Goal: Transaction & Acquisition: Book appointment/travel/reservation

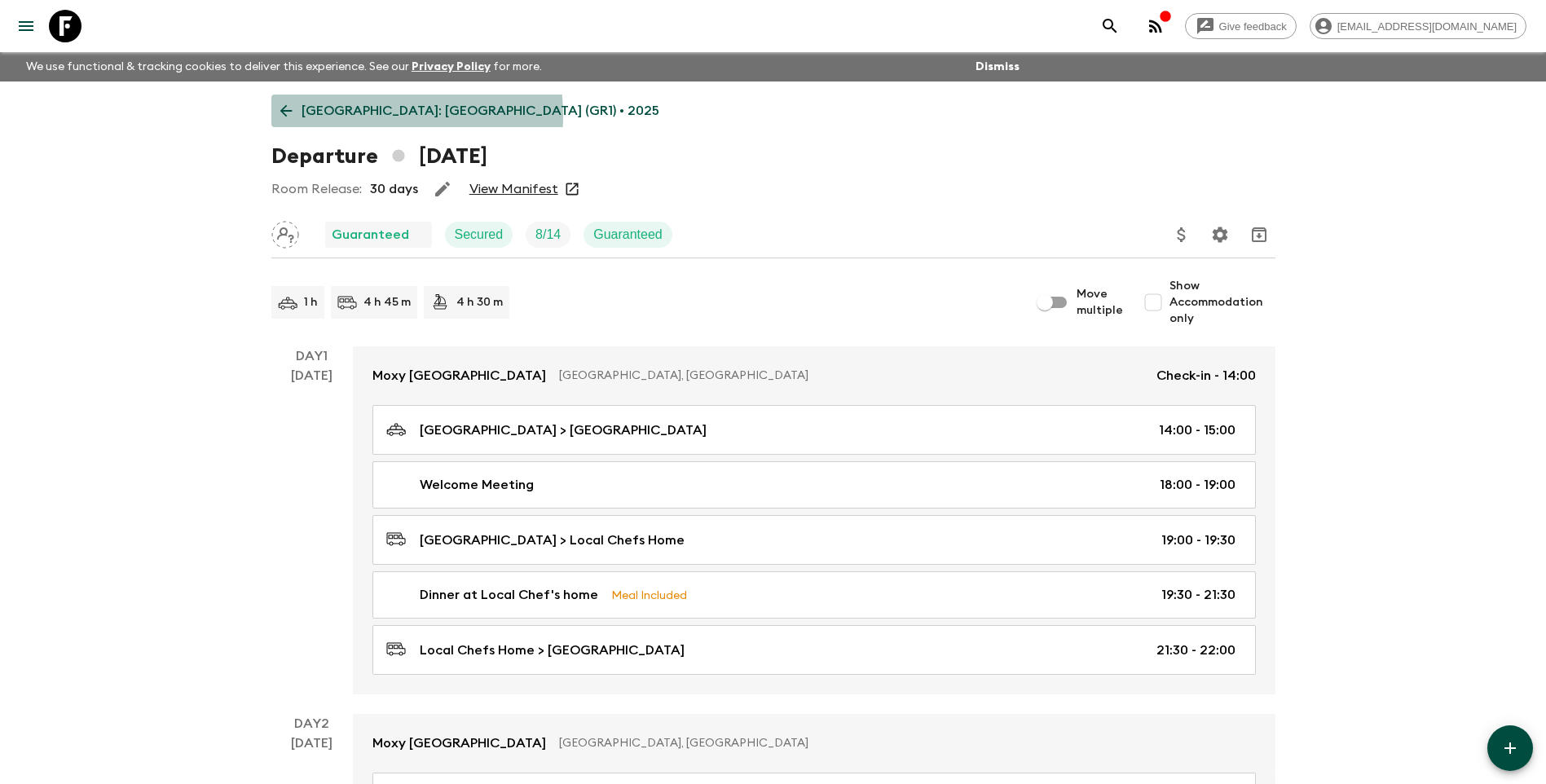
click at [346, 116] on p "[GEOGRAPHIC_DATA]: [GEOGRAPHIC_DATA] (GR1) • 2025" at bounding box center [480, 111] width 357 height 19
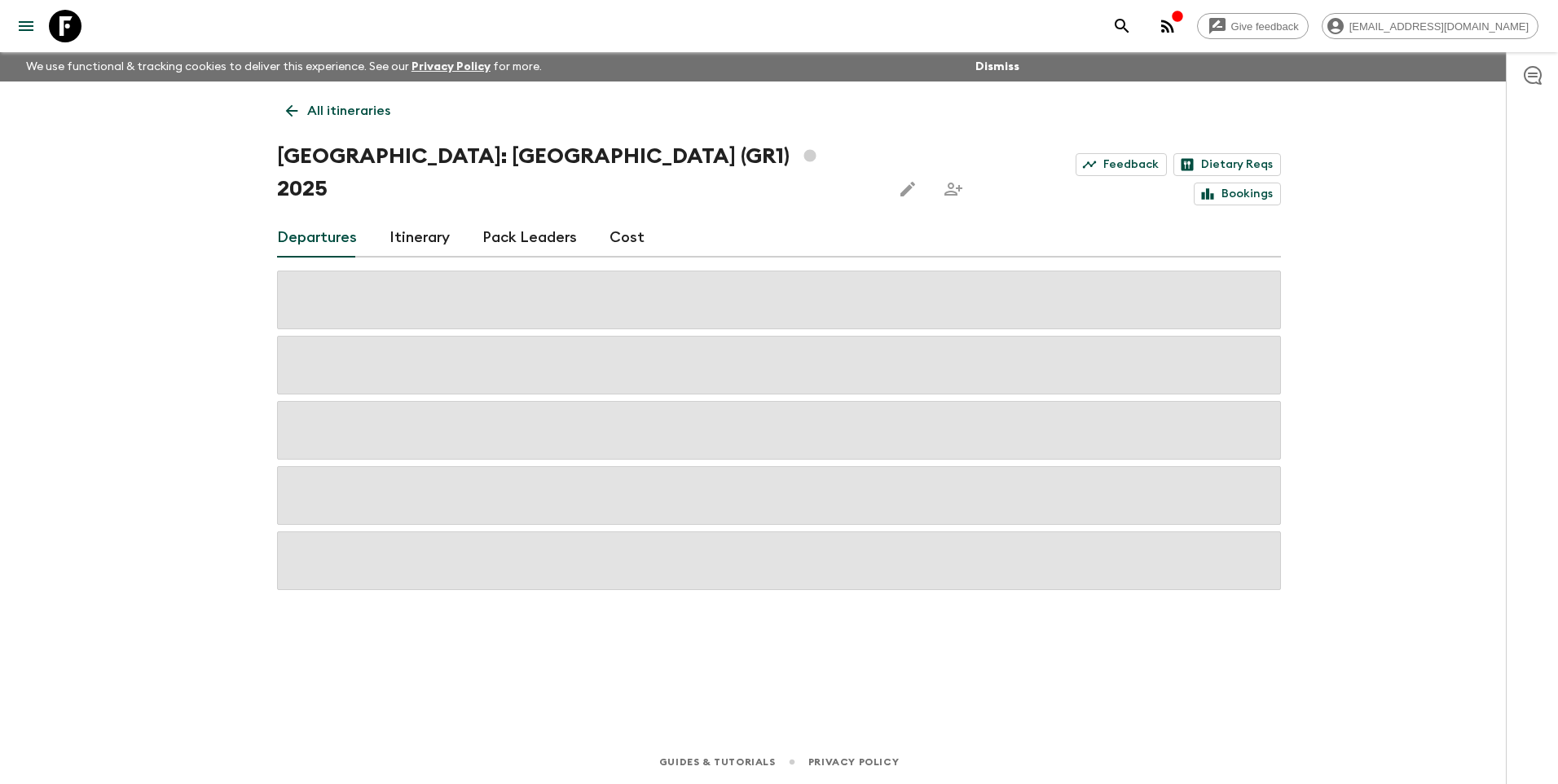
click at [345, 116] on p "All itineraries" at bounding box center [348, 111] width 83 height 19
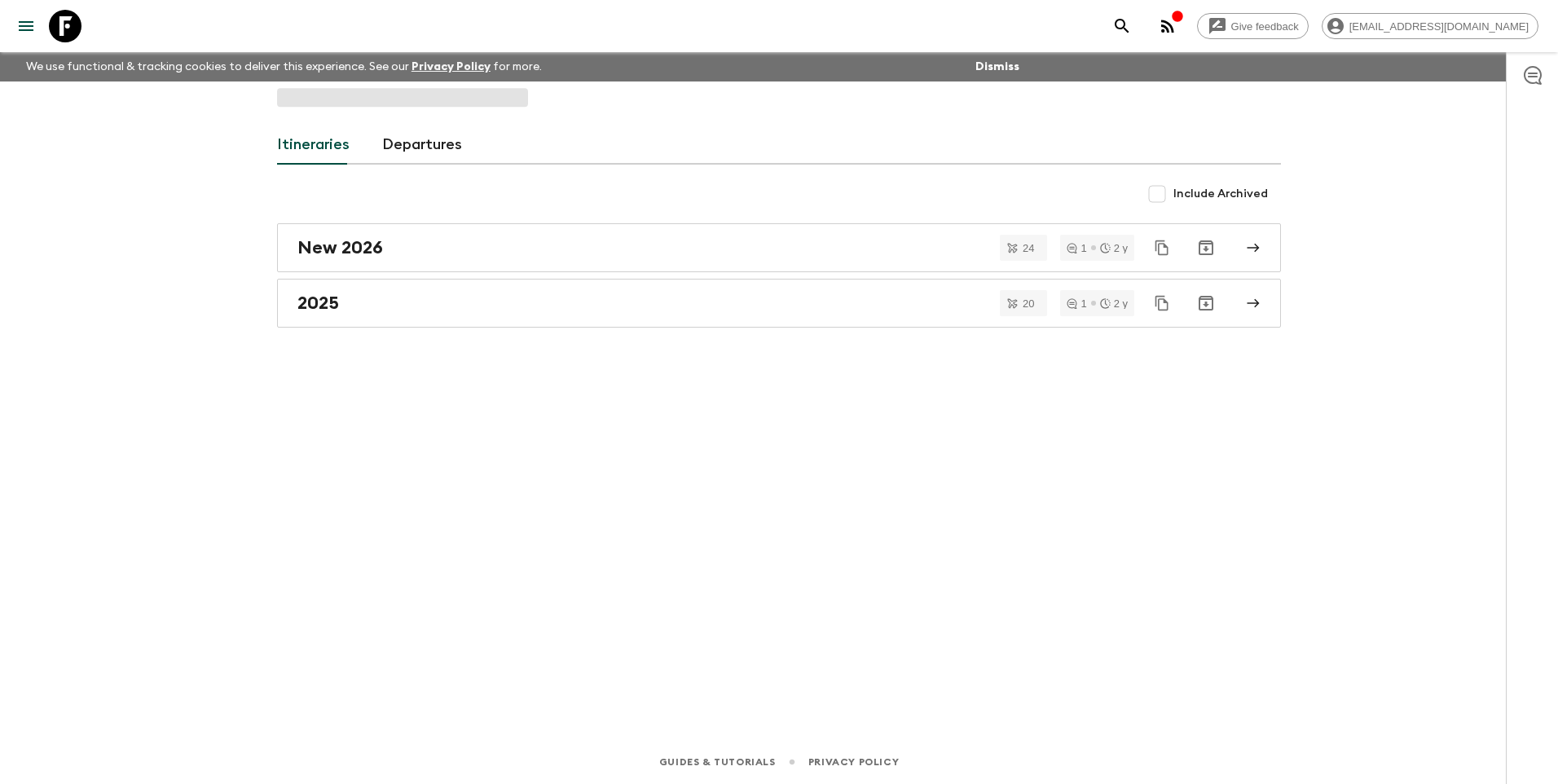
click at [345, 116] on div "Itineraries Departures Include Archived New 2026 24 1 2 y 2025 20 1 2 y" at bounding box center [779, 387] width 1043 height 612
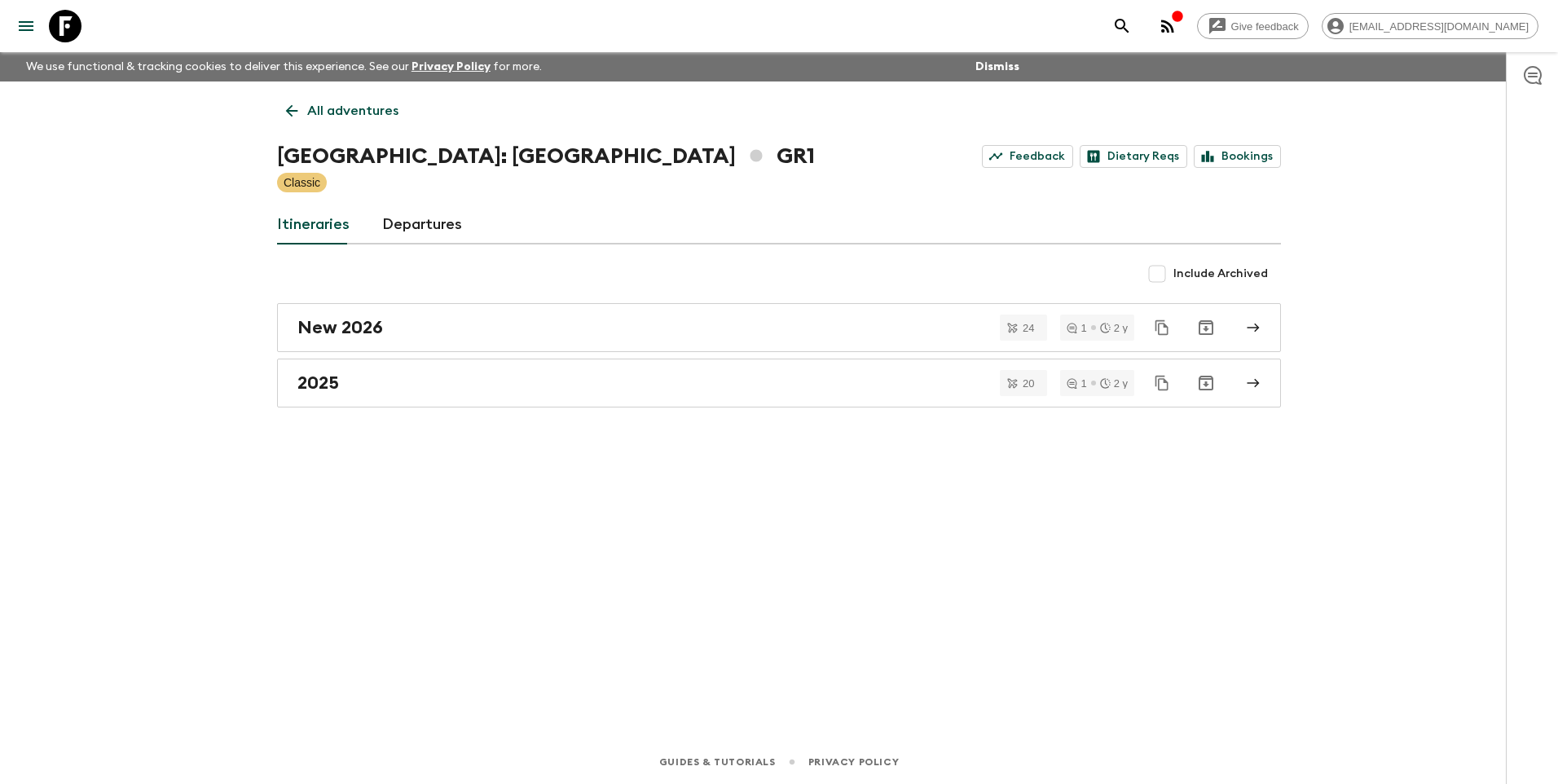
click at [345, 116] on p "All adventures" at bounding box center [353, 111] width 91 height 19
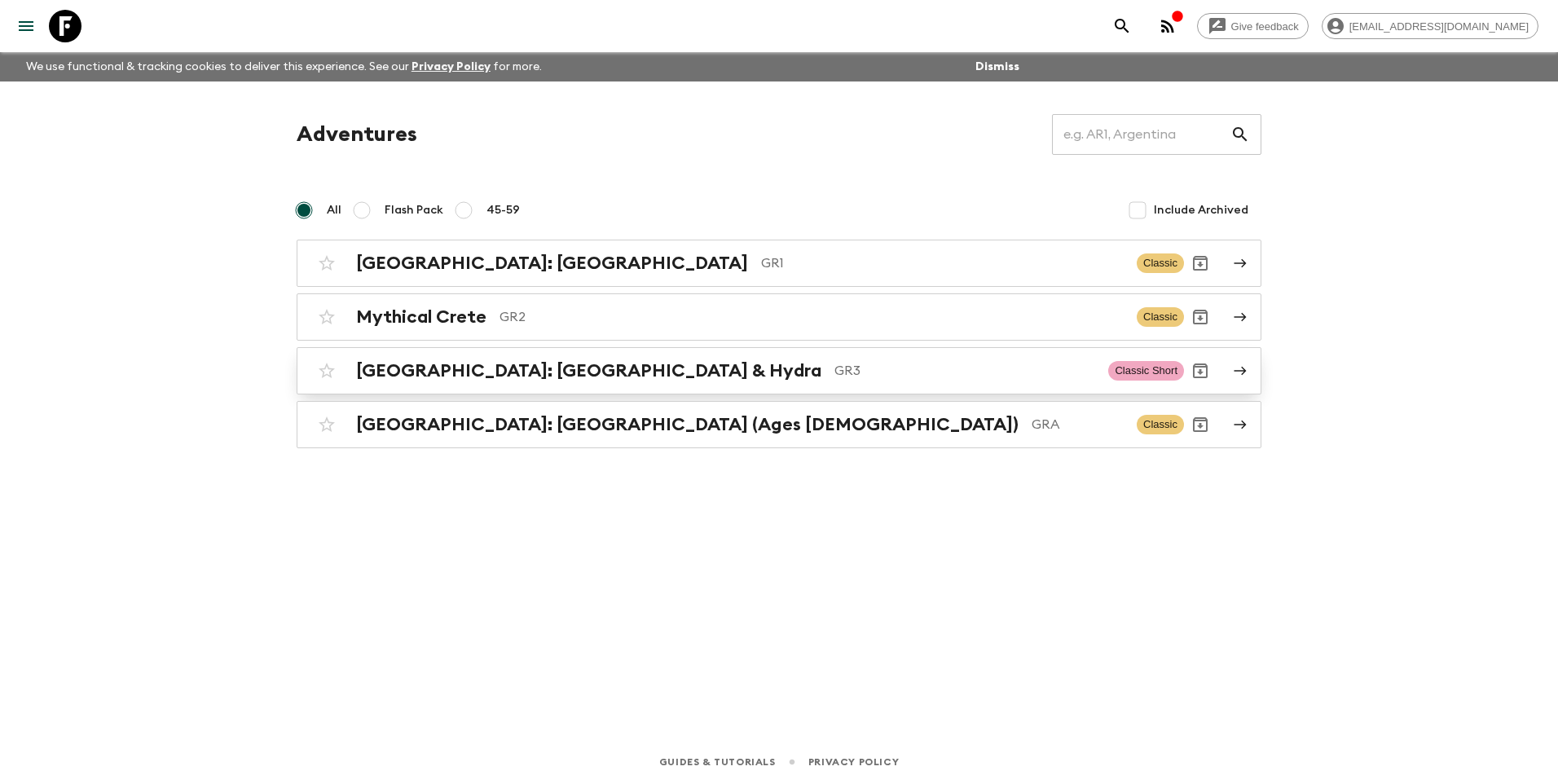
click at [440, 365] on h2 "[GEOGRAPHIC_DATA]: [GEOGRAPHIC_DATA] & Hydra" at bounding box center [588, 370] width 465 height 21
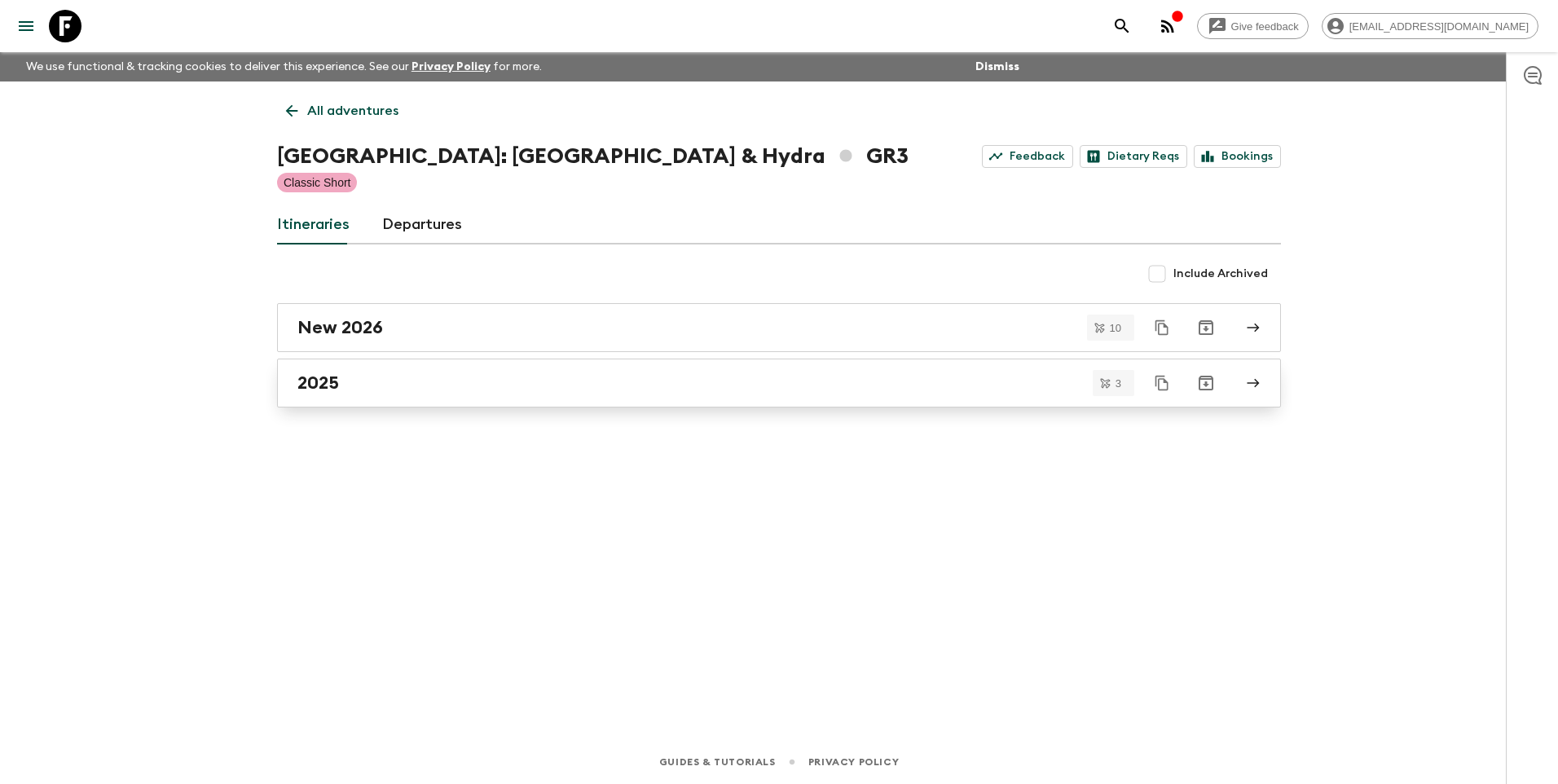
click at [352, 383] on div "2025" at bounding box center [763, 382] width 932 height 21
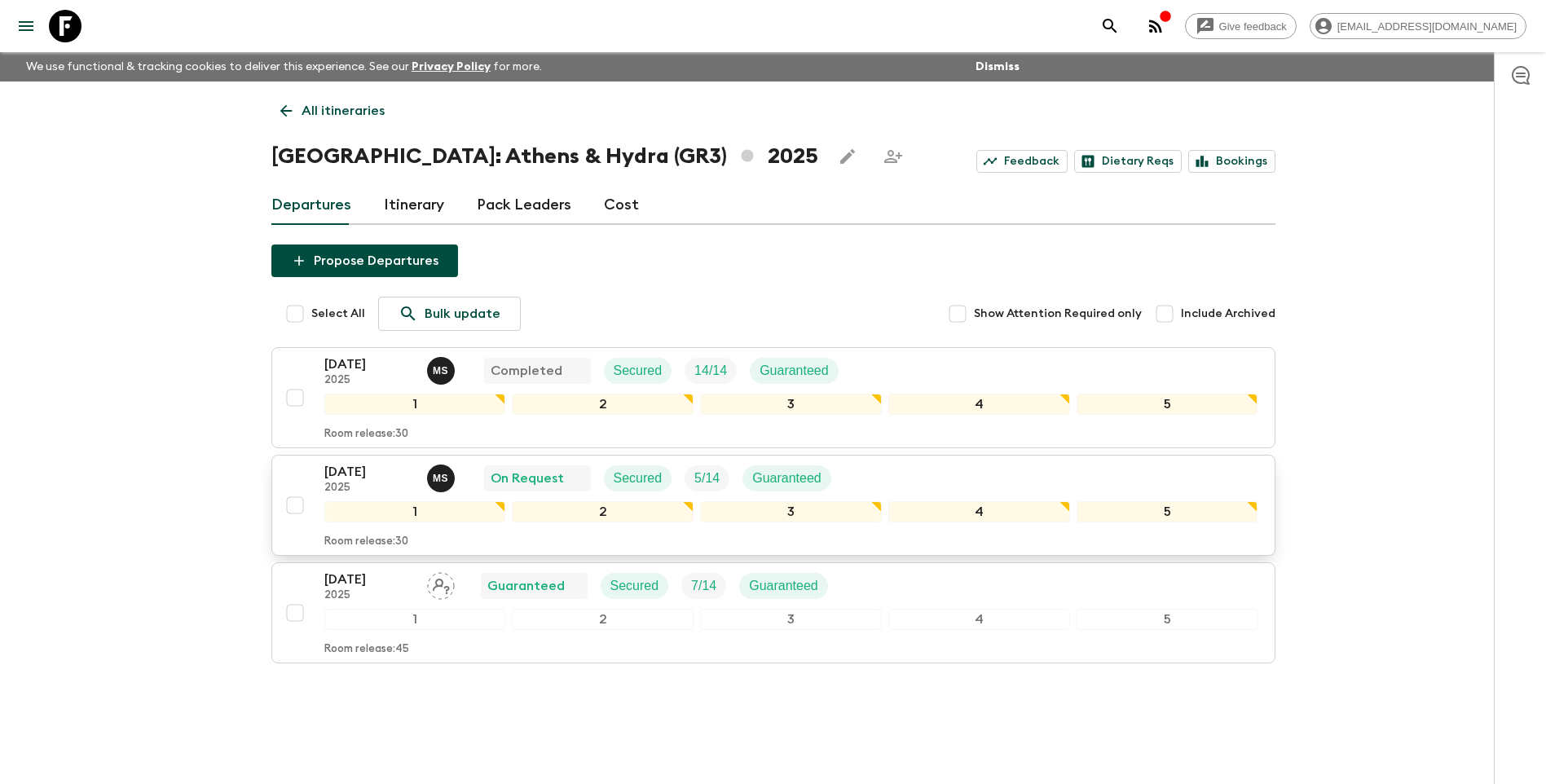
click at [357, 462] on p "[DATE]" at bounding box center [369, 471] width 90 height 19
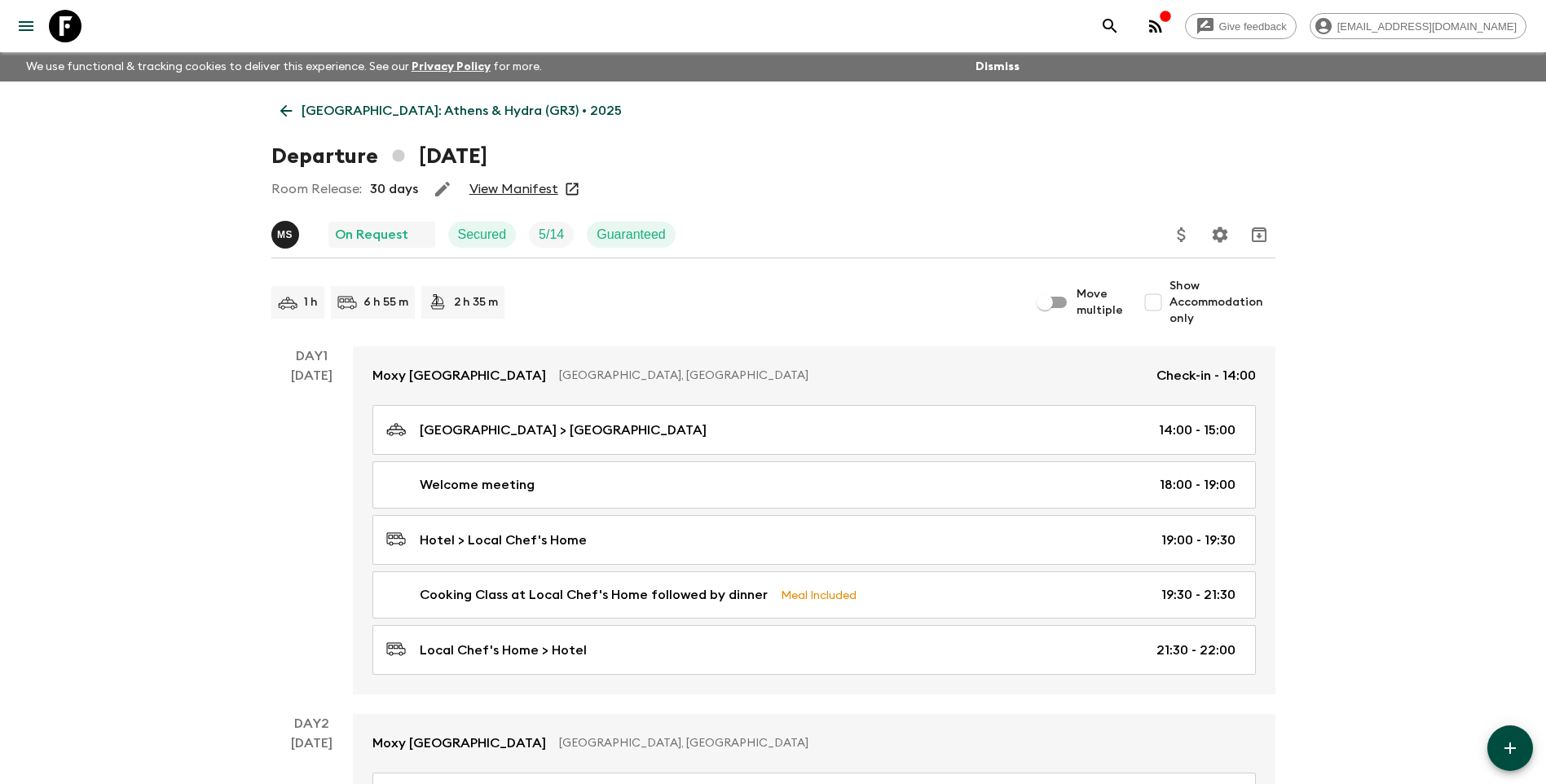
click at [502, 192] on link "View Manifest" at bounding box center [514, 189] width 89 height 16
click at [315, 115] on p "[GEOGRAPHIC_DATA]: Athens & Hydra (GR3) • 2025" at bounding box center [462, 111] width 320 height 19
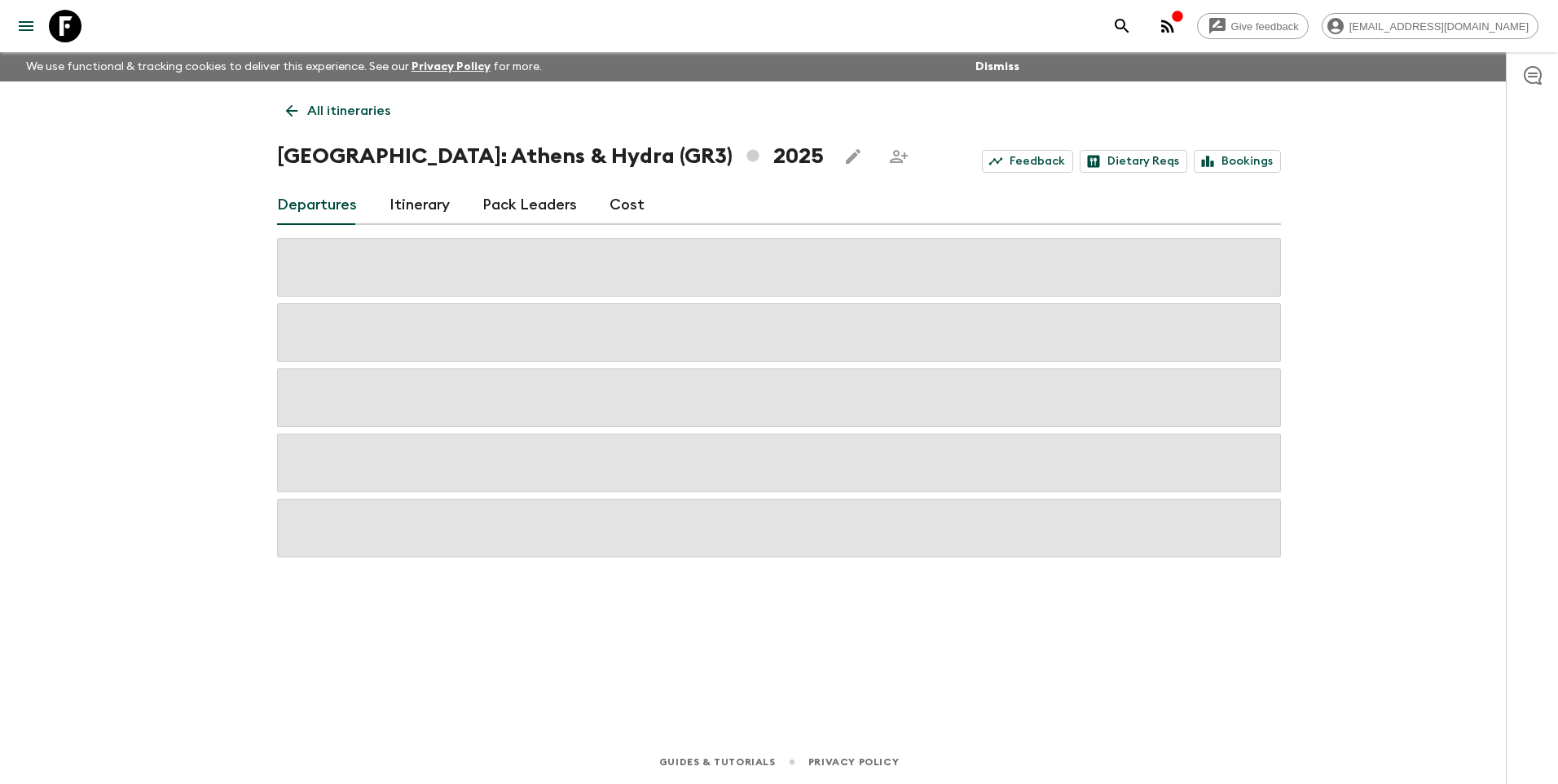
click at [315, 115] on p "All itineraries" at bounding box center [348, 111] width 83 height 19
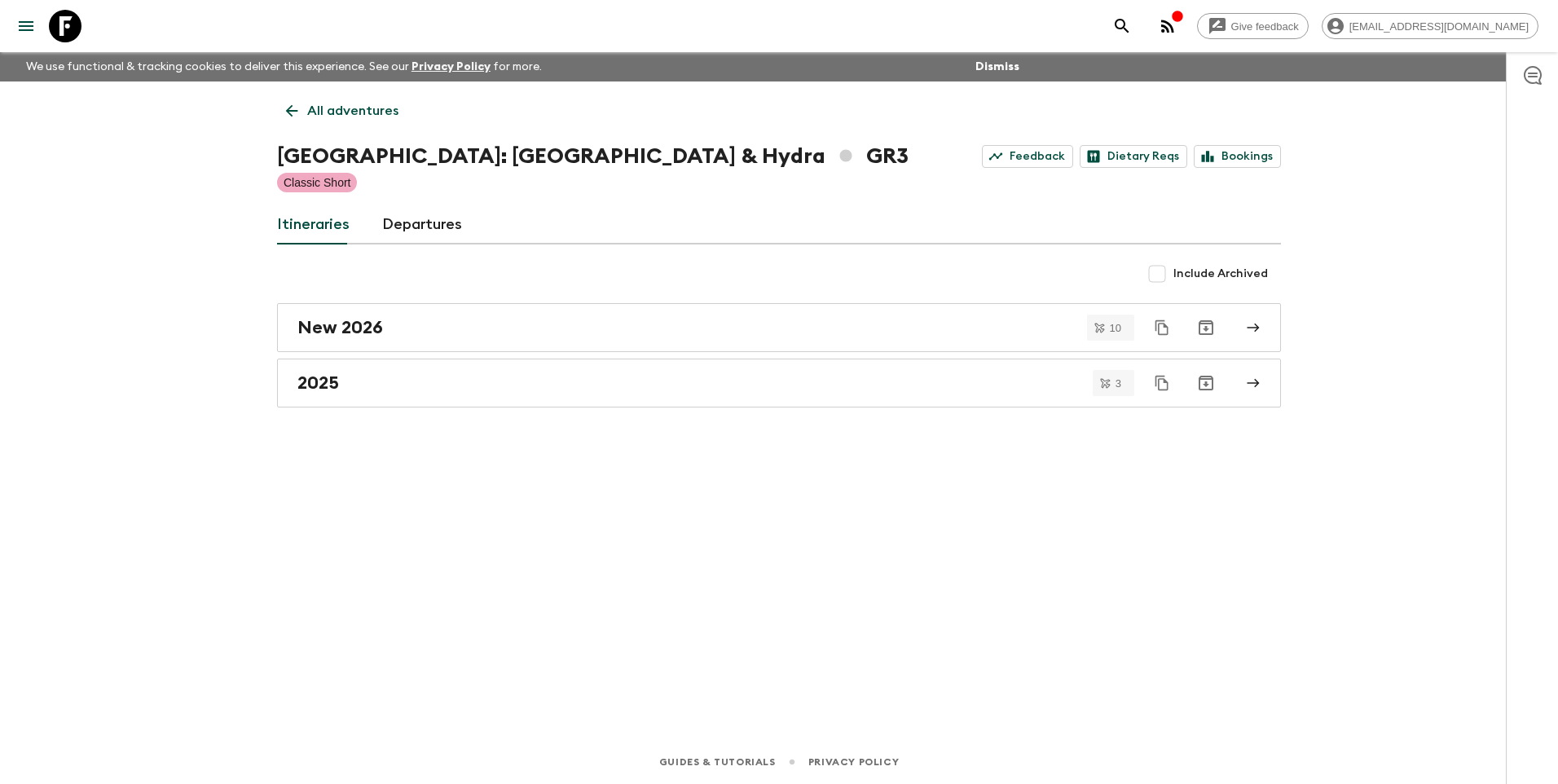
click at [316, 115] on p "All adventures" at bounding box center [353, 111] width 91 height 19
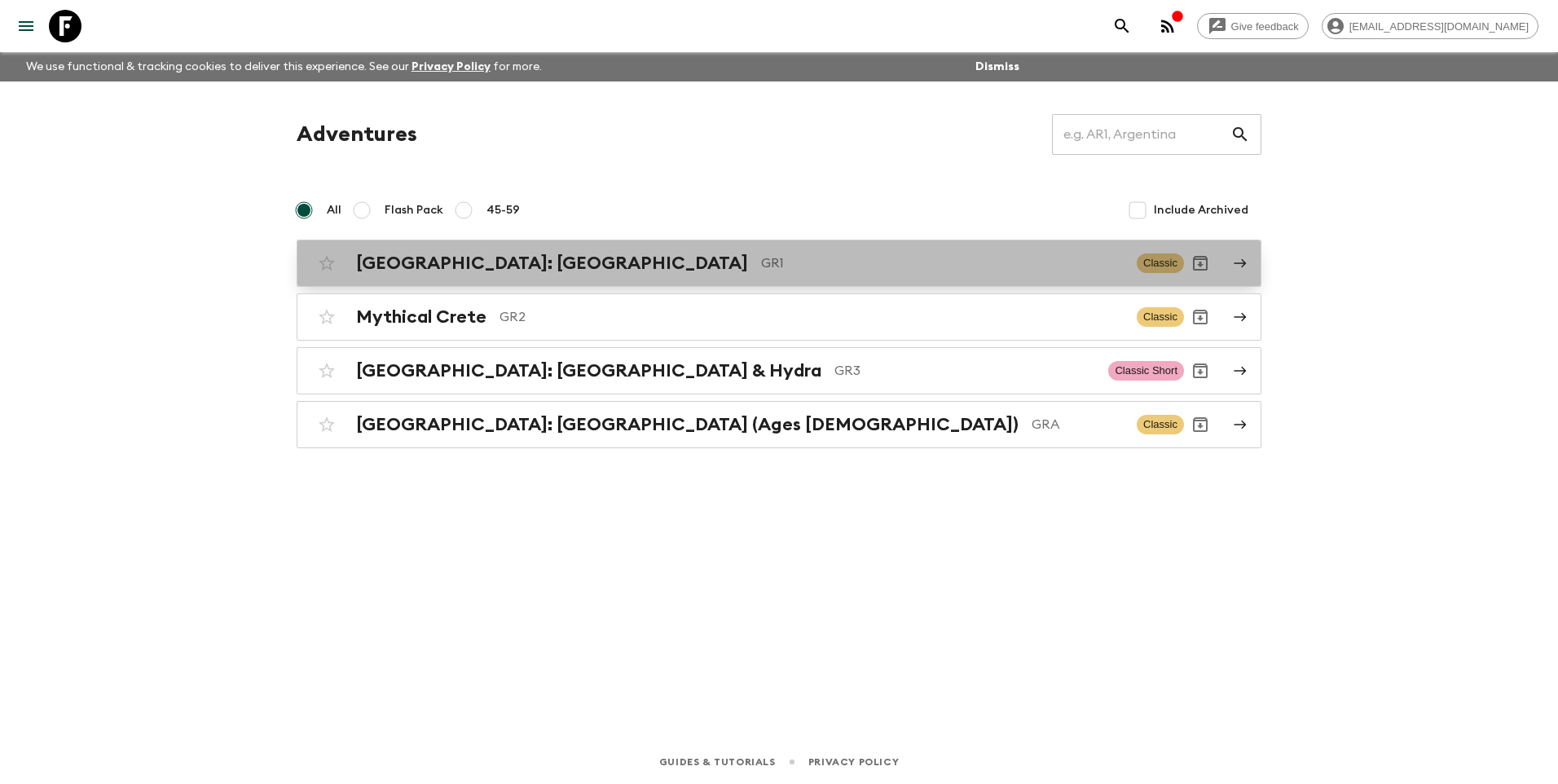
click at [440, 270] on h2 "[GEOGRAPHIC_DATA]: [GEOGRAPHIC_DATA]" at bounding box center [552, 262] width 392 height 21
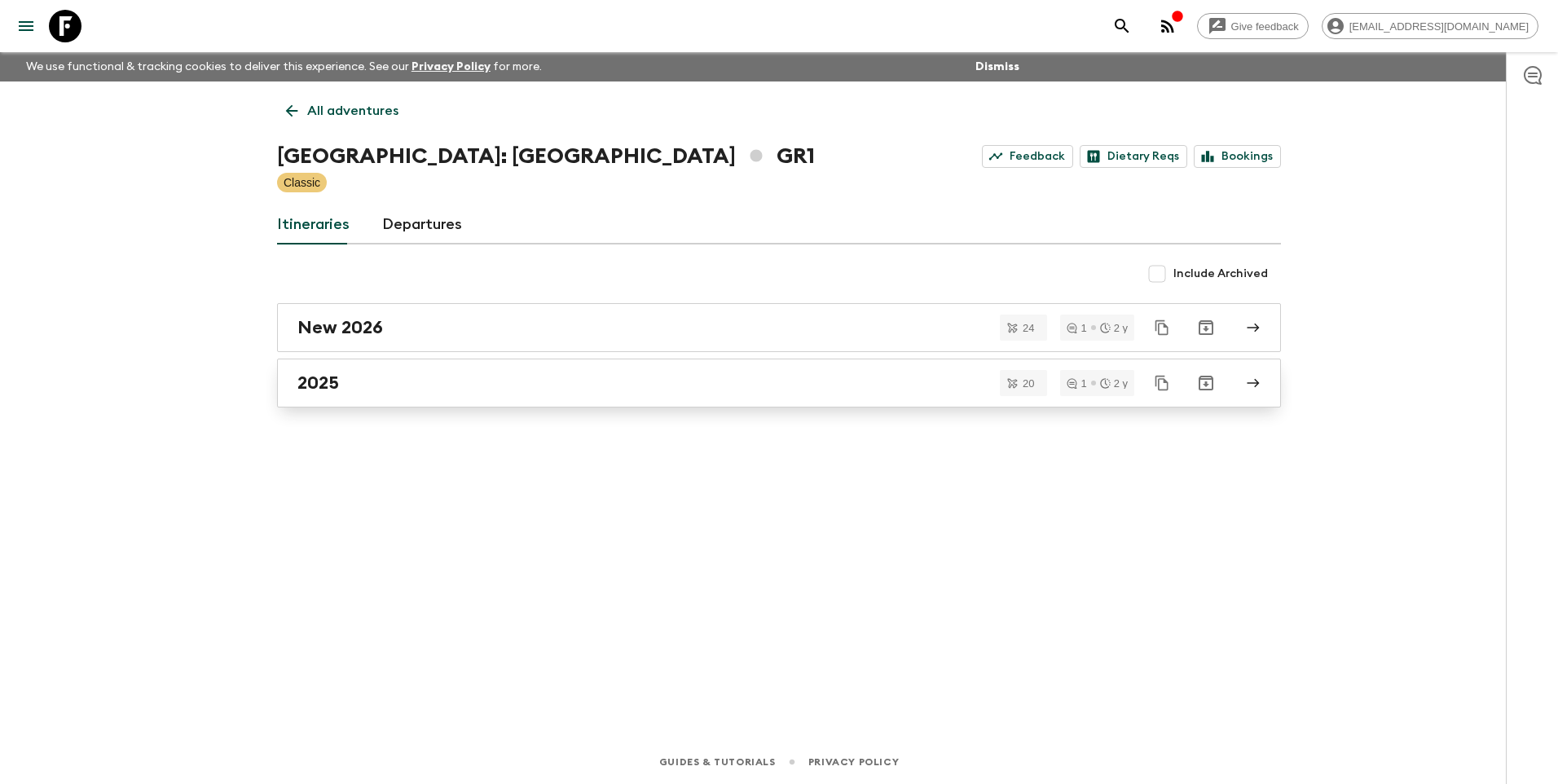
click at [342, 387] on div "2025" at bounding box center [763, 382] width 932 height 21
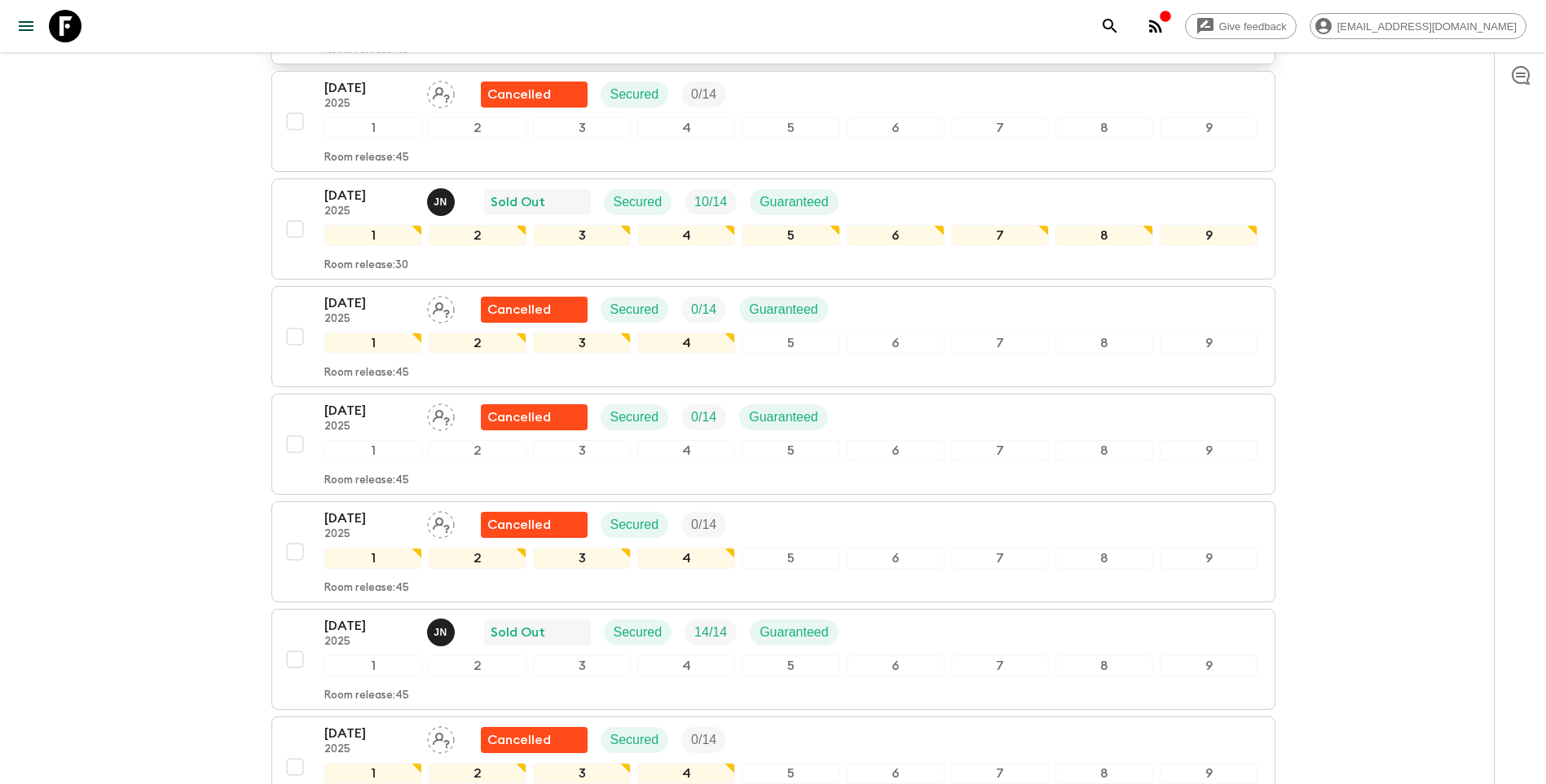
scroll to position [570, 0]
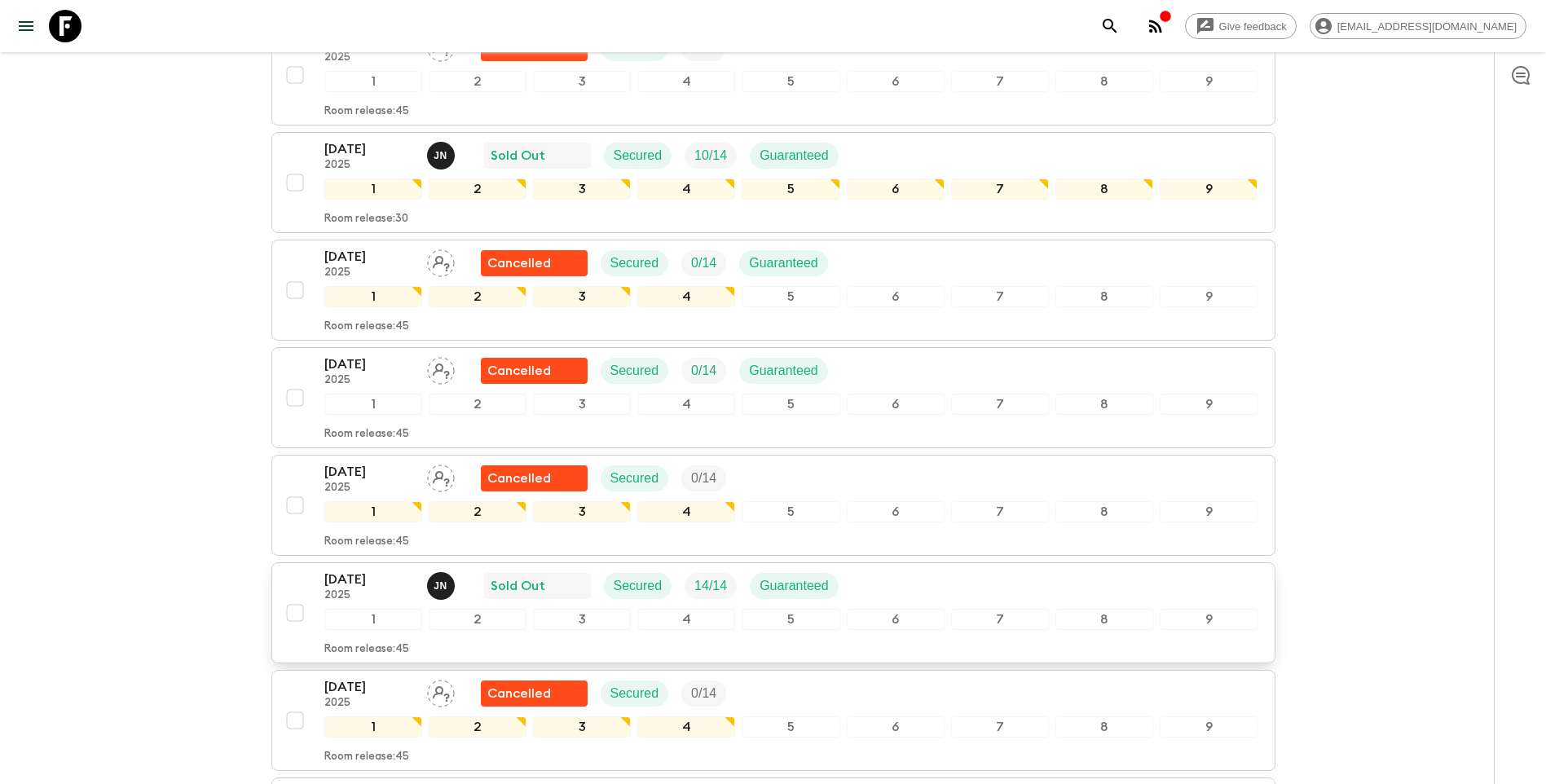
click at [363, 589] on p "2025" at bounding box center [369, 596] width 90 height 13
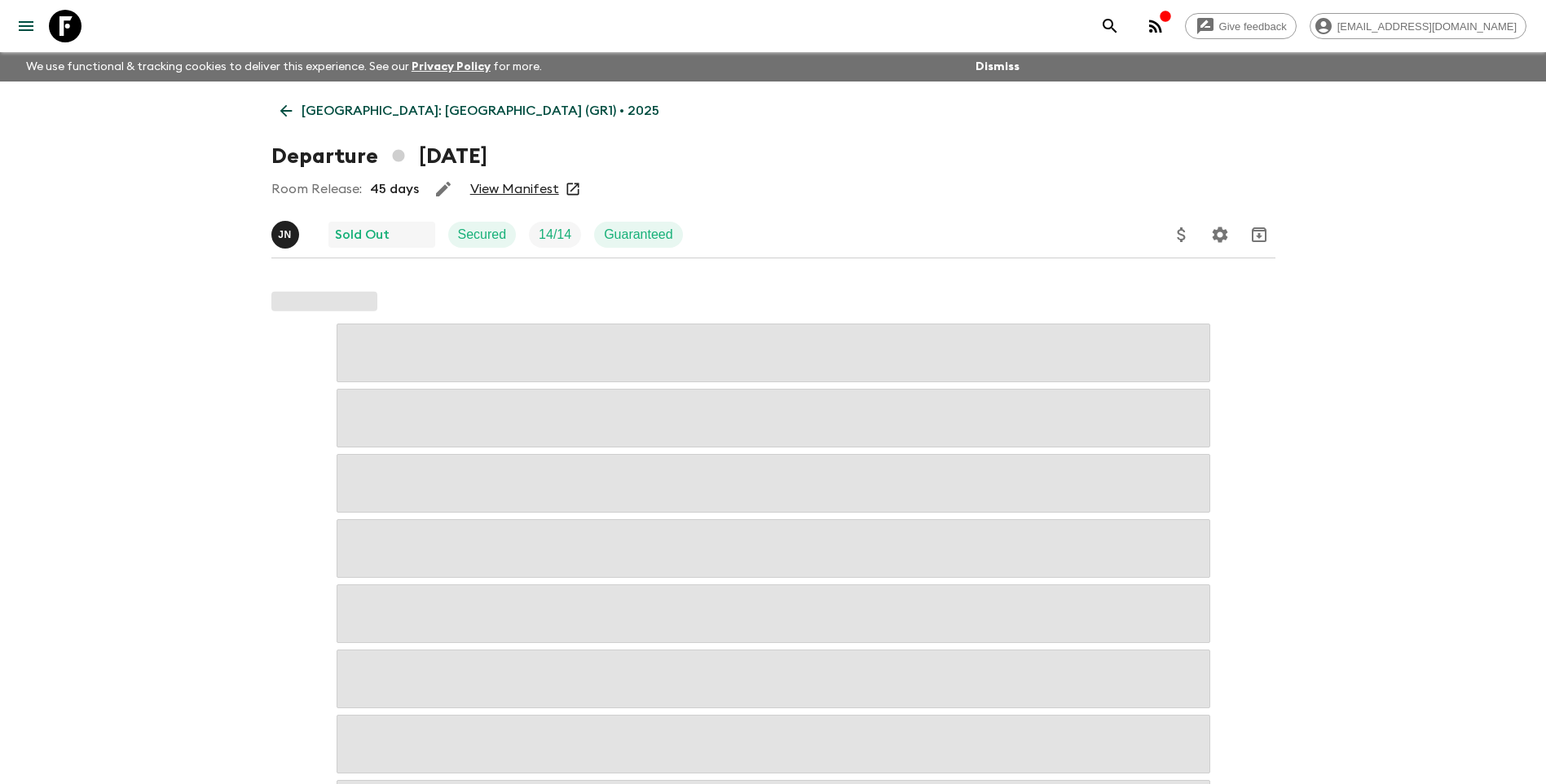
click at [498, 184] on link "View Manifest" at bounding box center [514, 189] width 89 height 16
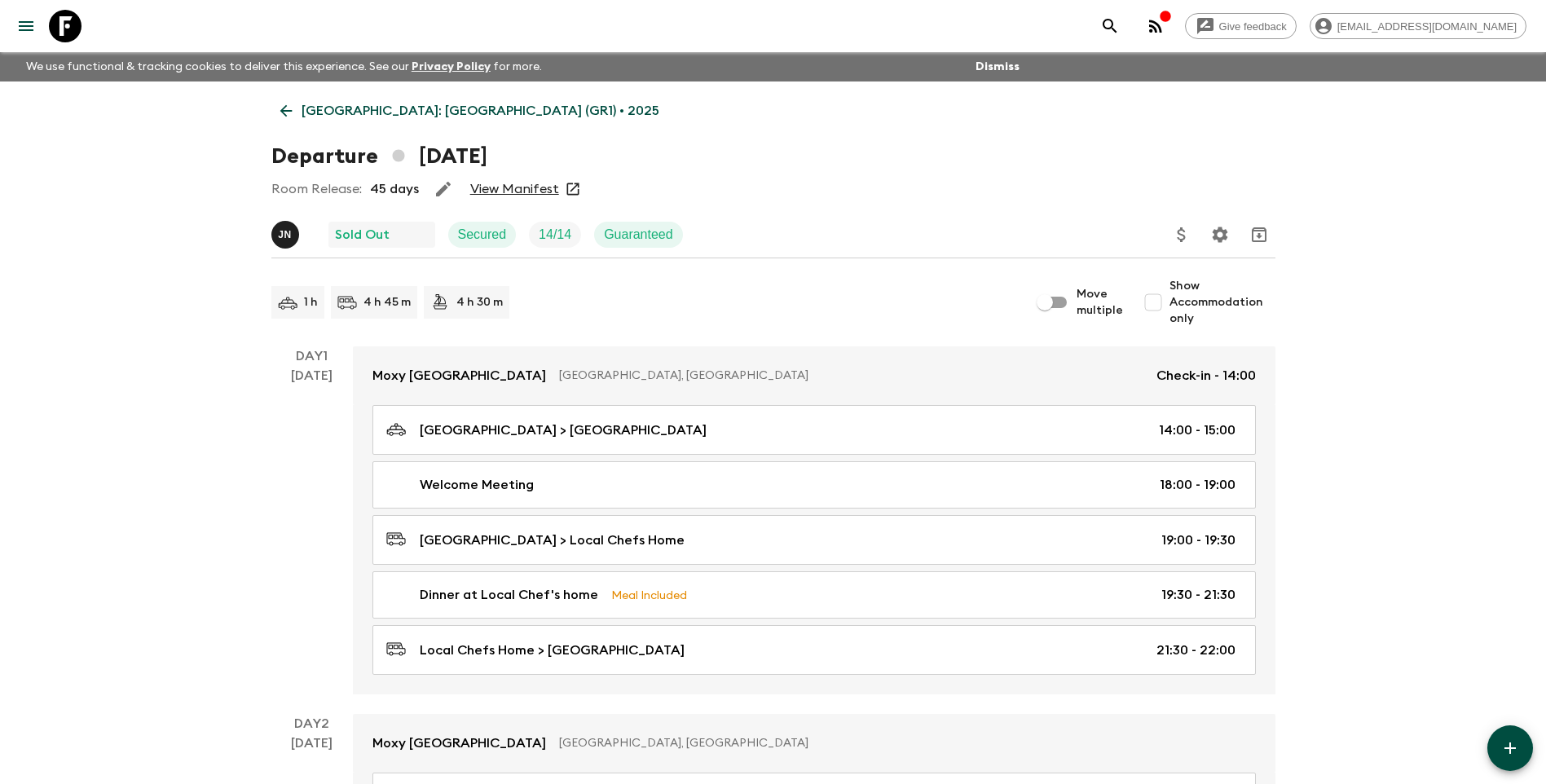
click at [311, 113] on p "[GEOGRAPHIC_DATA]: [GEOGRAPHIC_DATA] (GR1) • 2025" at bounding box center [480, 111] width 357 height 19
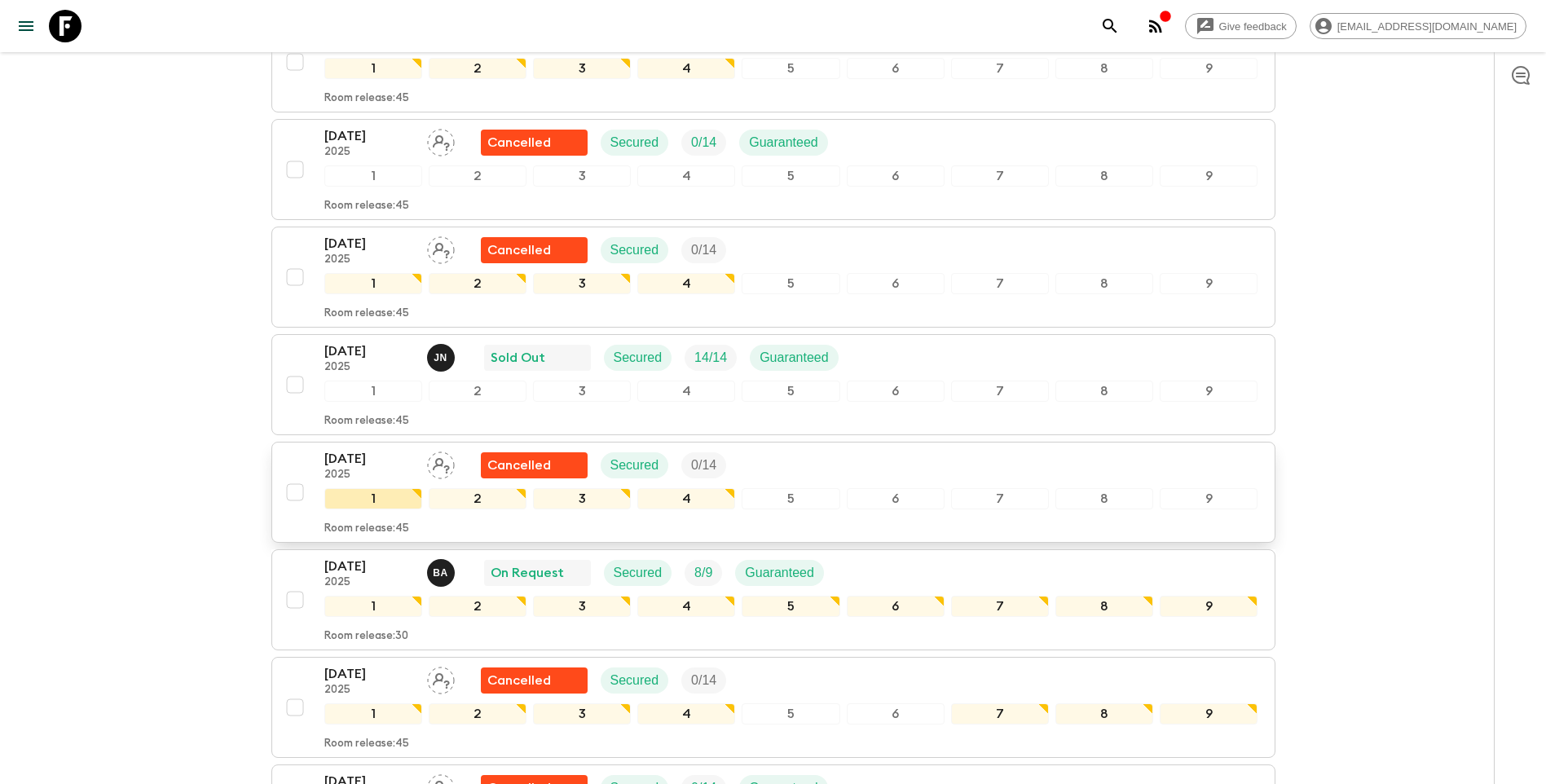
scroll to position [815, 0]
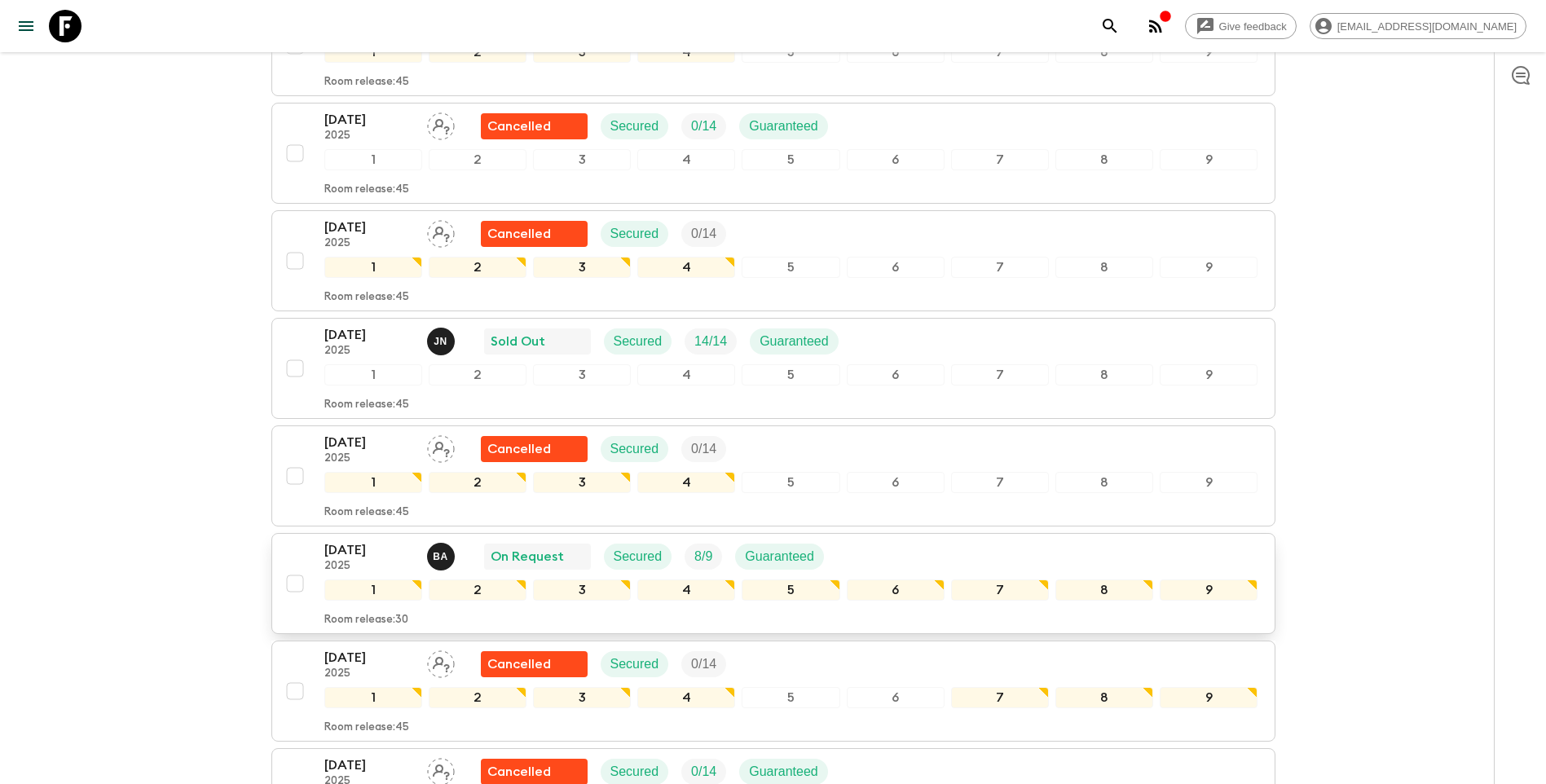
click at [349, 540] on p "[DATE]" at bounding box center [369, 549] width 90 height 19
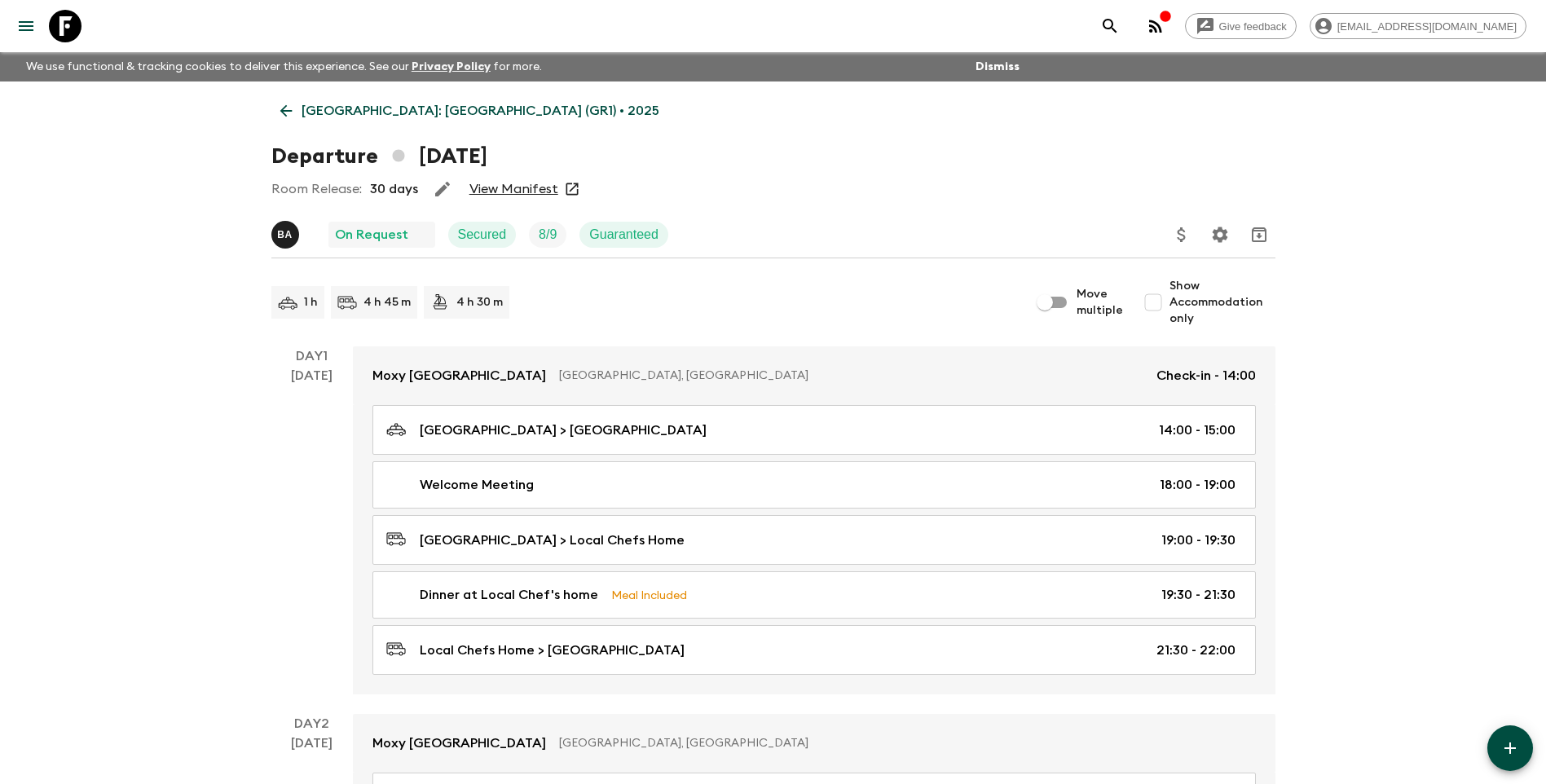
click at [515, 189] on link "View Manifest" at bounding box center [514, 189] width 89 height 16
